Goal: Find specific page/section: Find specific page/section

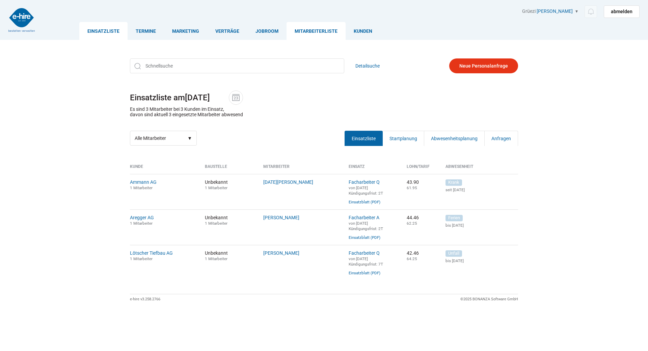
click at [314, 32] on link "Mitarbeiterliste" at bounding box center [316, 31] width 59 height 18
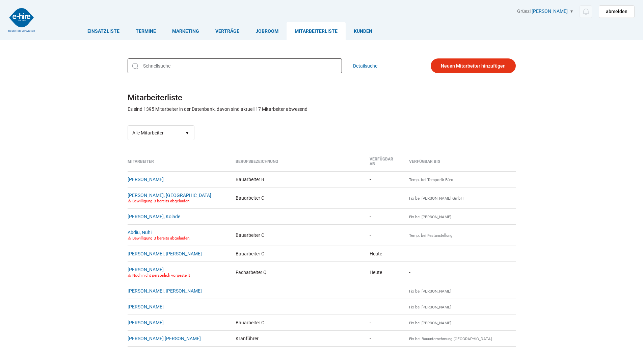
click at [175, 67] on input "text" at bounding box center [235, 65] width 214 height 15
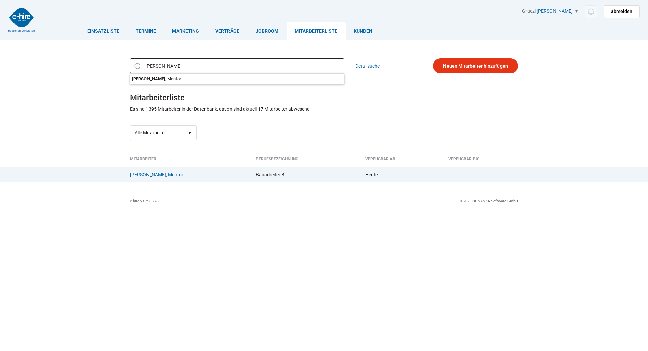
type input "[PERSON_NAME]"
click at [139, 177] on link "[PERSON_NAME], Mentor" at bounding box center [156, 174] width 53 height 5
